Goal: Find specific page/section: Find specific page/section

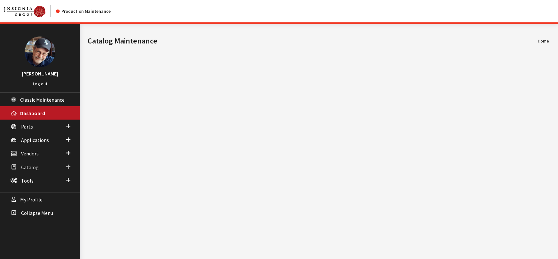
click at [35, 168] on span "Catalog" at bounding box center [30, 167] width 18 height 6
click at [29, 204] on link "Users" at bounding box center [40, 203] width 80 height 12
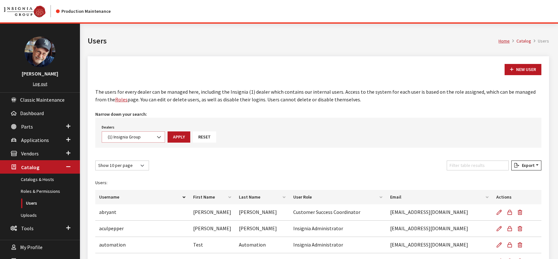
click at [129, 135] on span "(1) Insignia Group" at bounding box center [133, 137] width 55 height 7
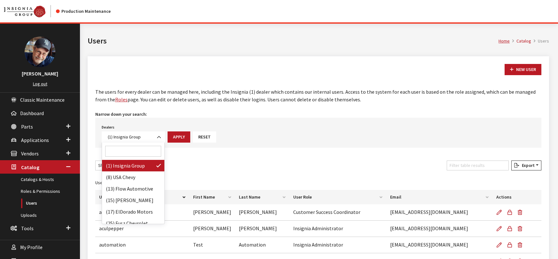
click at [125, 148] on input "Search" at bounding box center [133, 151] width 56 height 11
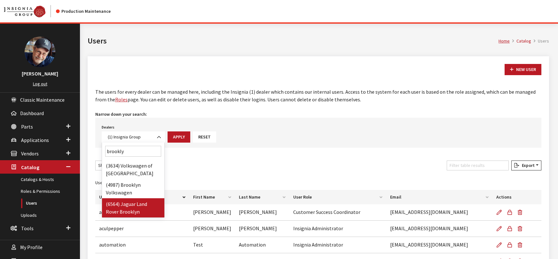
type input "brookly"
select select "6564"
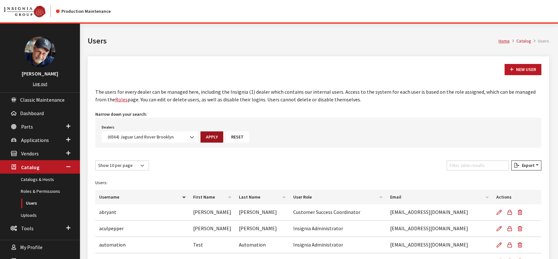
click at [210, 136] on button "Apply" at bounding box center [211, 136] width 23 height 11
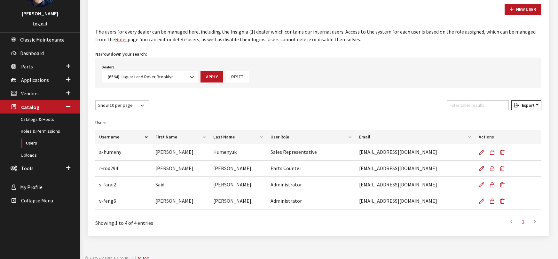
scroll to position [64, 0]
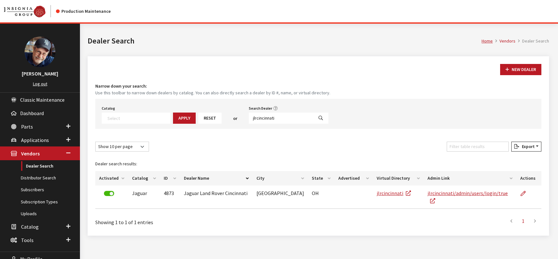
select select
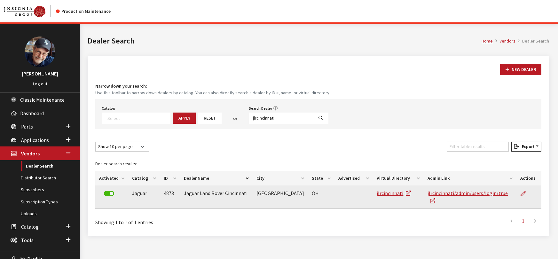
scroll to position [67, 0]
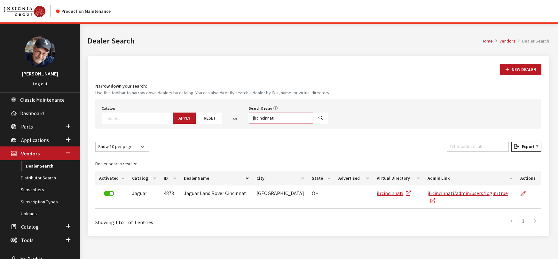
drag, startPoint x: 272, startPoint y: 118, endPoint x: 201, endPoint y: 116, distance: 71.0
click at [201, 115] on div "Catalog Acura Alfa Romeo Audi Bentley BMW Chrysler DoubleTake Ford GM Honda Hyu…" at bounding box center [318, 114] width 446 height 30
type input "brooklyn"
select select
